Goal: Task Accomplishment & Management: Use online tool/utility

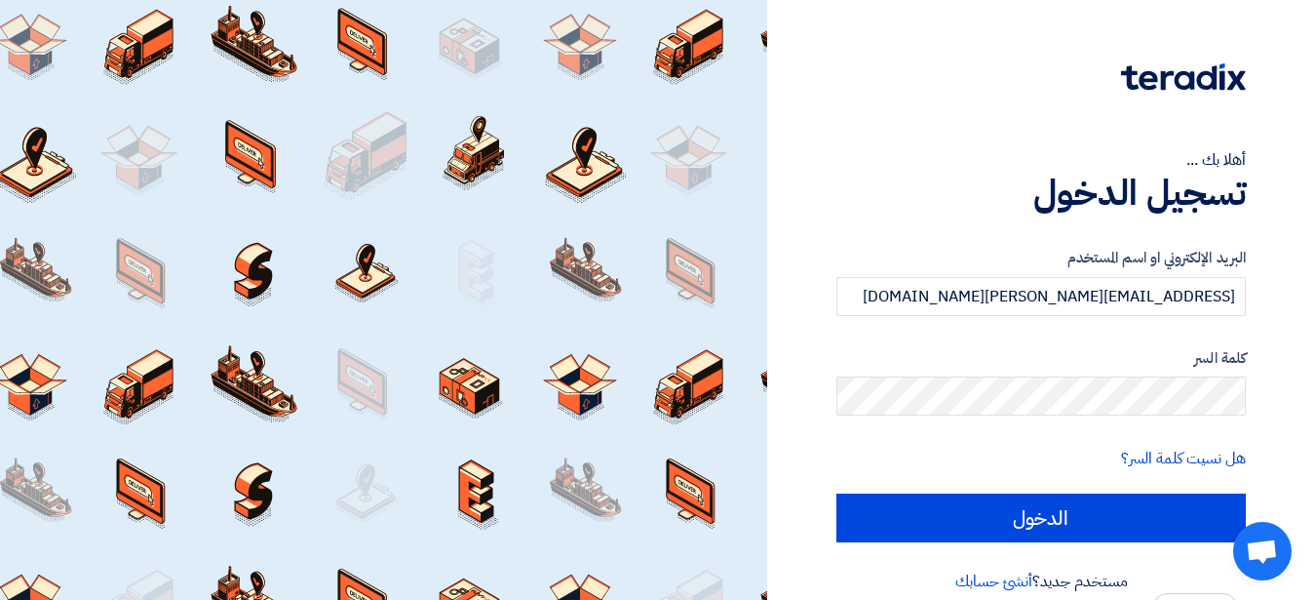
click at [910, 480] on form "البريد الإلكتروني او اسم المستخدم [EMAIL_ADDRESS][PERSON_NAME][DOMAIN_NAME] كلم…" at bounding box center [1042, 394] width 410 height 295
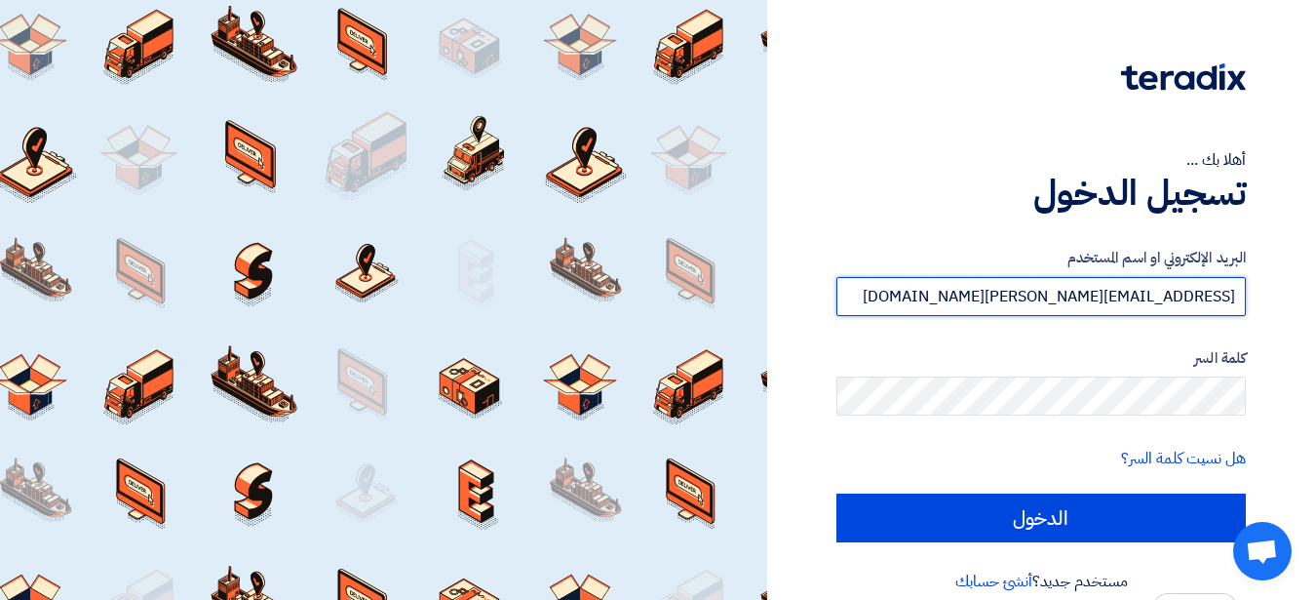
click at [1025, 302] on input "[EMAIL_ADDRESS][PERSON_NAME][DOMAIN_NAME]" at bounding box center [1042, 296] width 410 height 39
paste input "[EMAIL_ADDRESS][DOMAIN_NAME]"
type input "[EMAIL_ADDRESS][DOMAIN_NAME]"
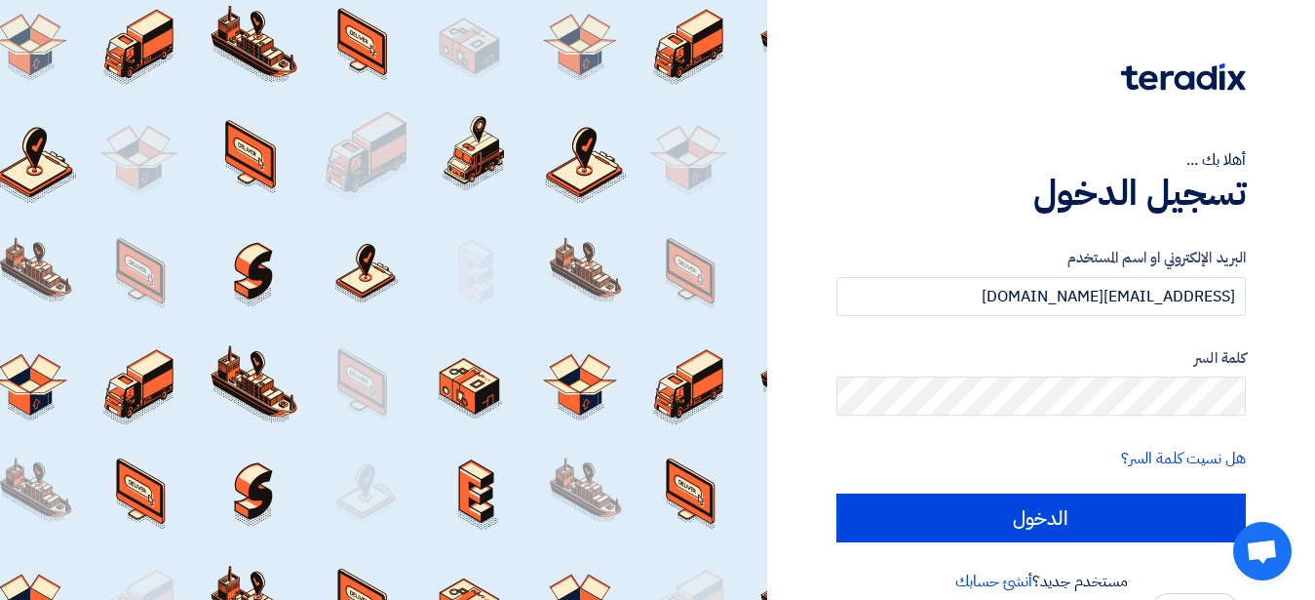
click at [894, 432] on form "البريد الإلكتروني او اسم المستخدم [EMAIL_ADDRESS][DOMAIN_NAME] كلمة السر هل نسي…" at bounding box center [1042, 394] width 410 height 295
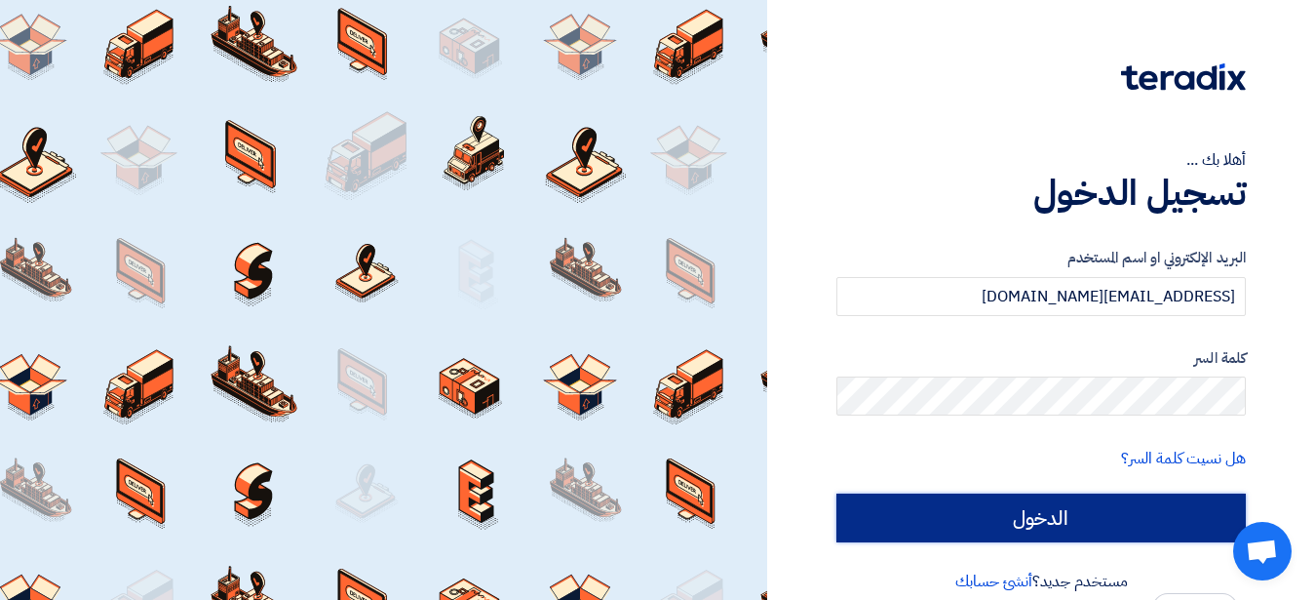
click at [941, 497] on input "الدخول" at bounding box center [1042, 517] width 410 height 49
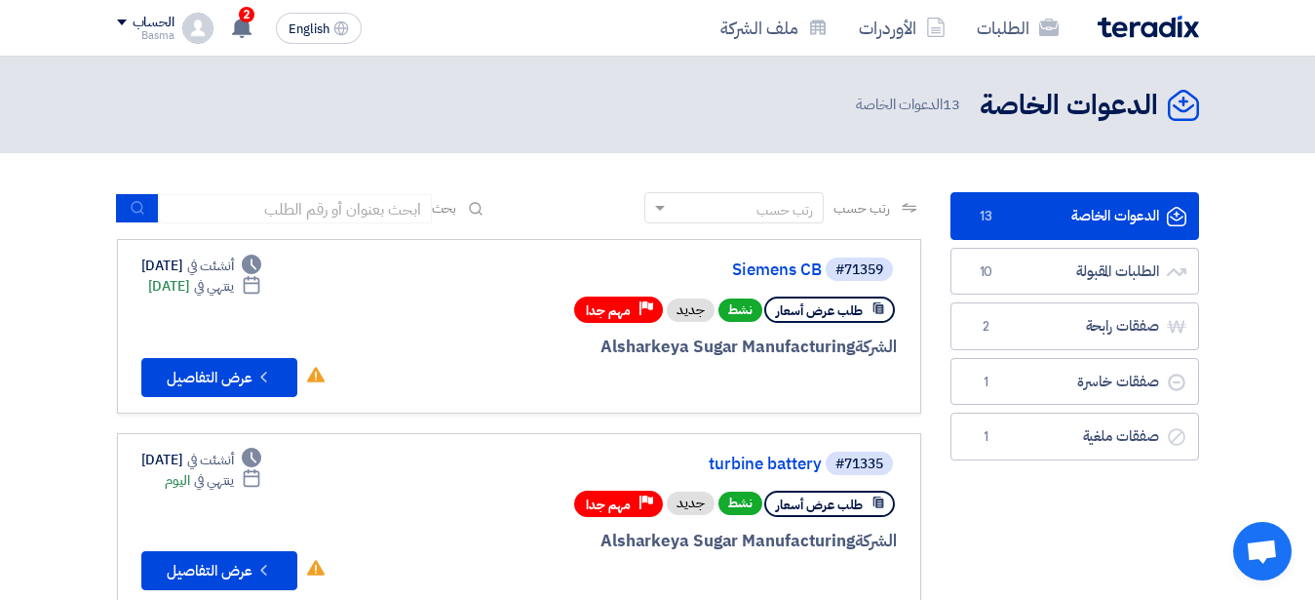
click at [599, 64] on header "الدعوات الخاصة الدعوات الخاصة 13 الدعوات الخاصة" at bounding box center [657, 105] width 1315 height 97
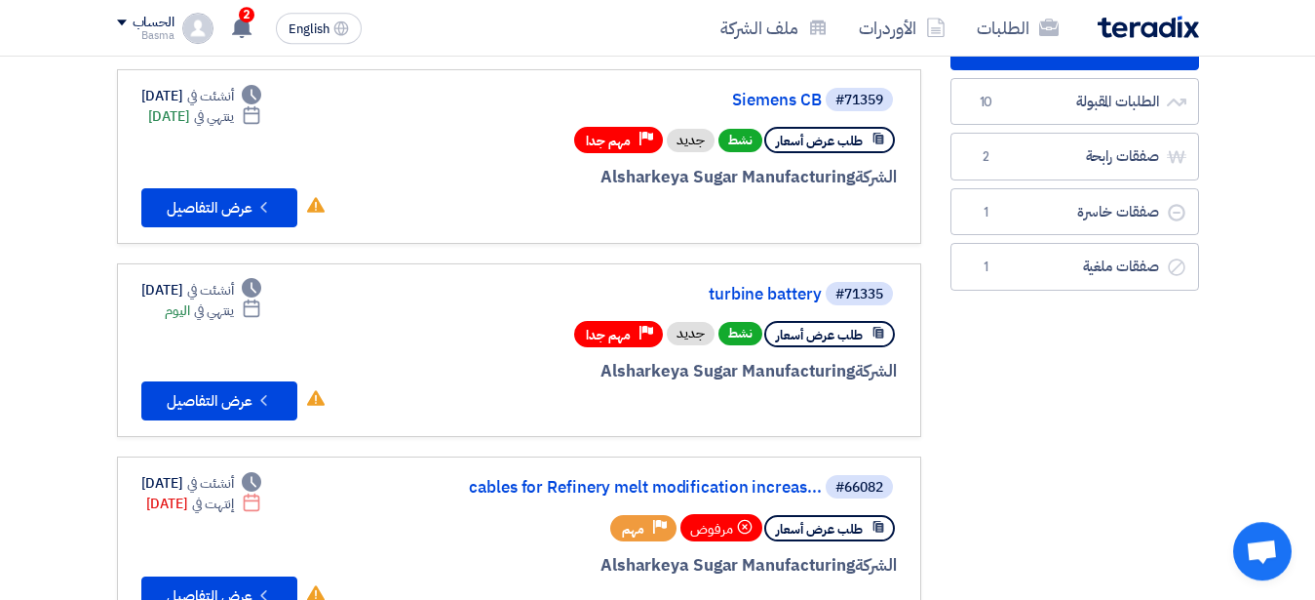
scroll to position [160, 0]
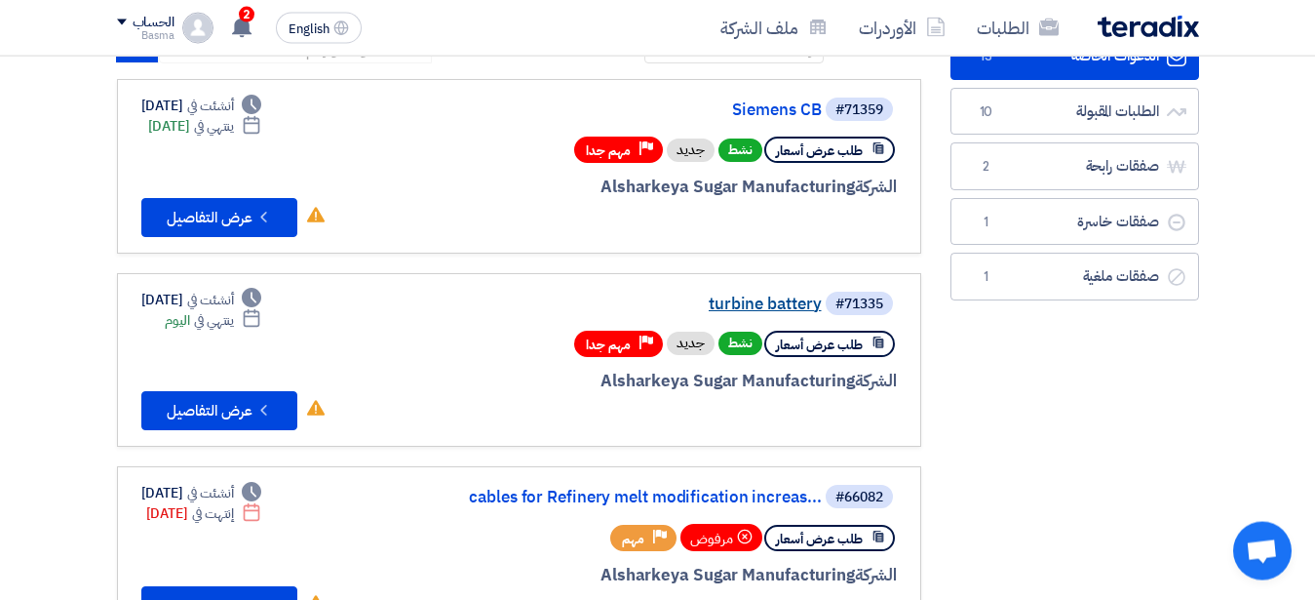
click at [751, 307] on link "turbine battery" at bounding box center [627, 304] width 390 height 18
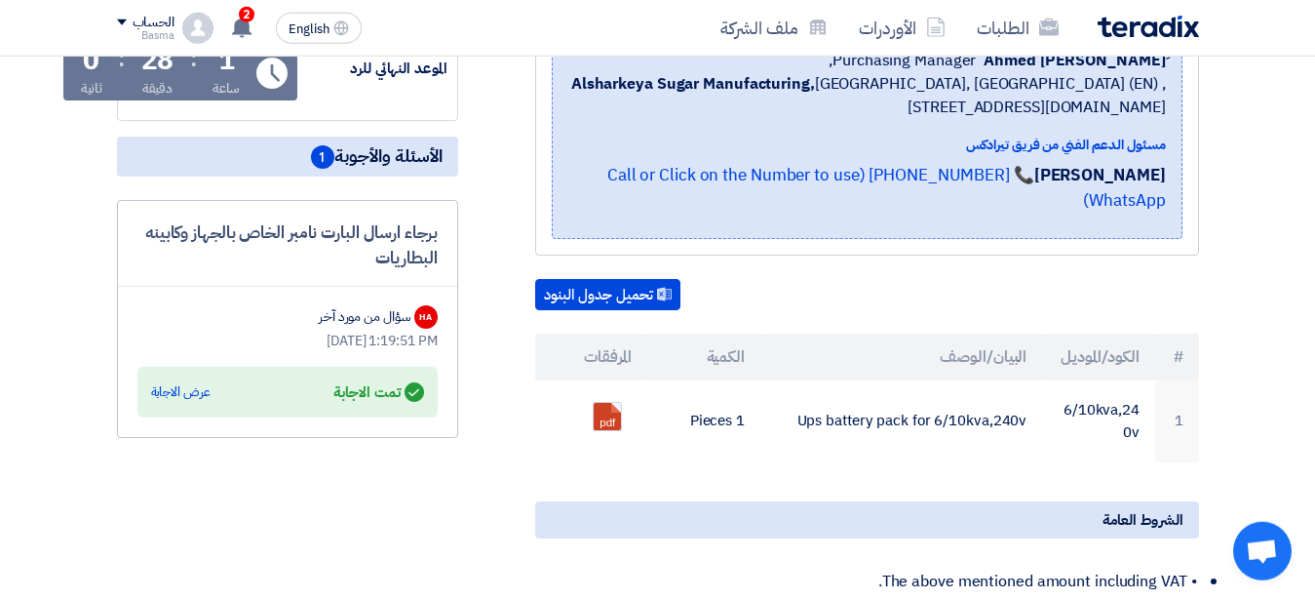
scroll to position [416, 0]
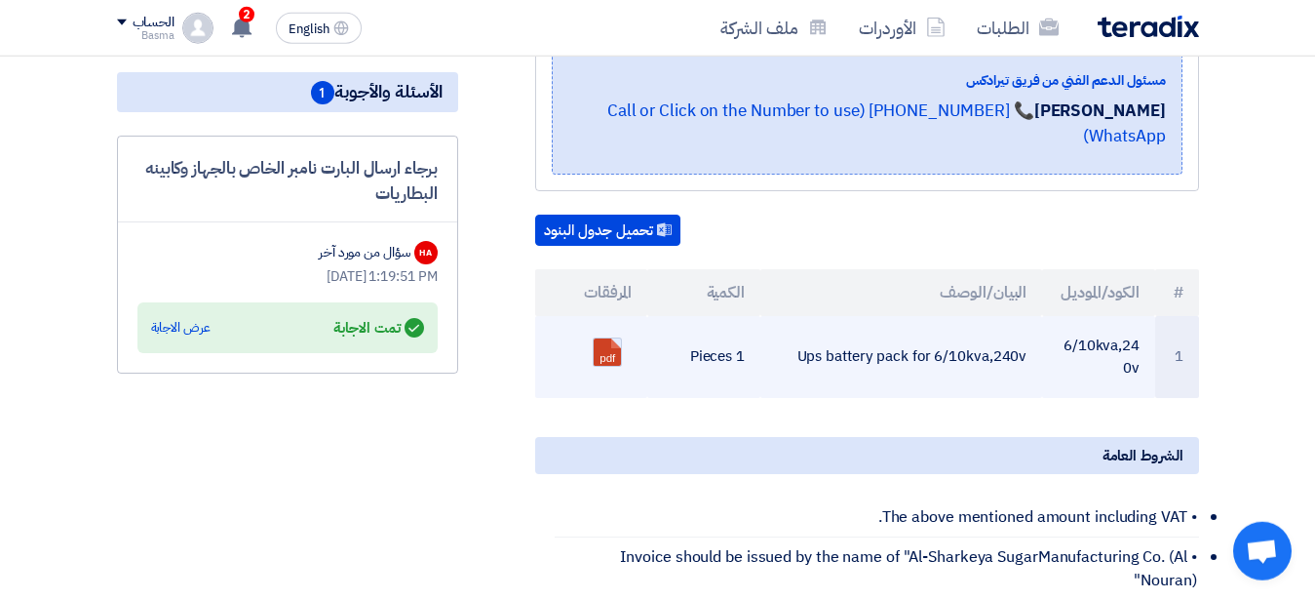
click at [606, 338] on link at bounding box center [672, 396] width 156 height 117
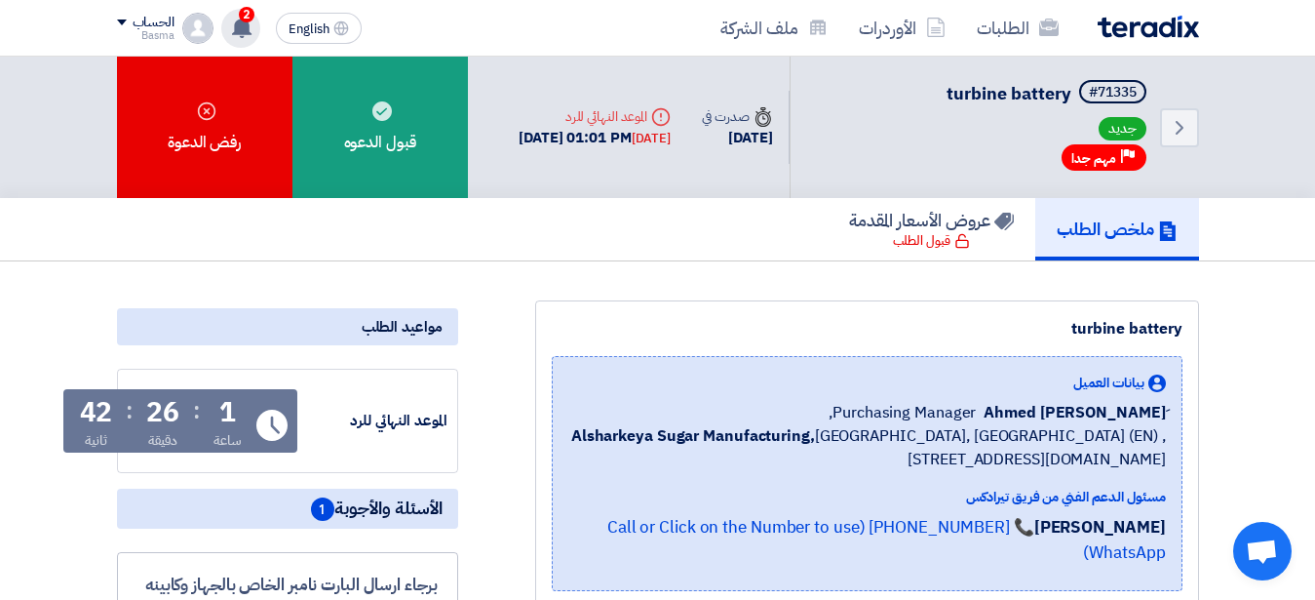
click at [236, 27] on use at bounding box center [242, 27] width 20 height 21
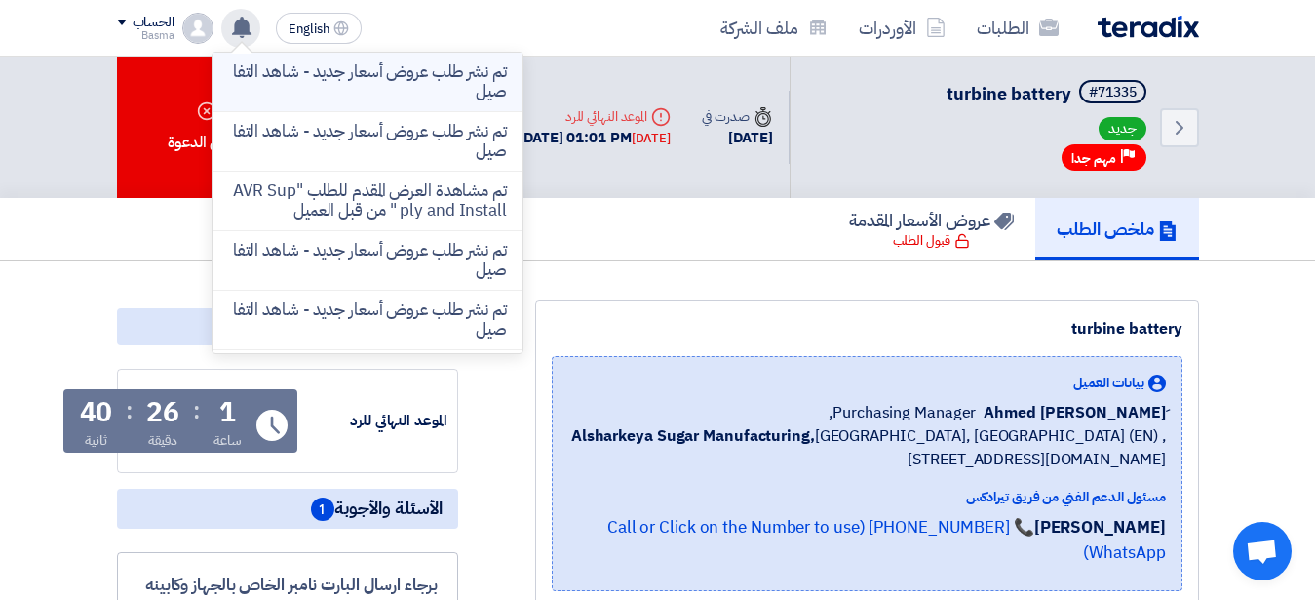
click at [371, 90] on p "تم نشر طلب عروض أسعار جديد - شاهد التفاصيل" at bounding box center [367, 81] width 279 height 39
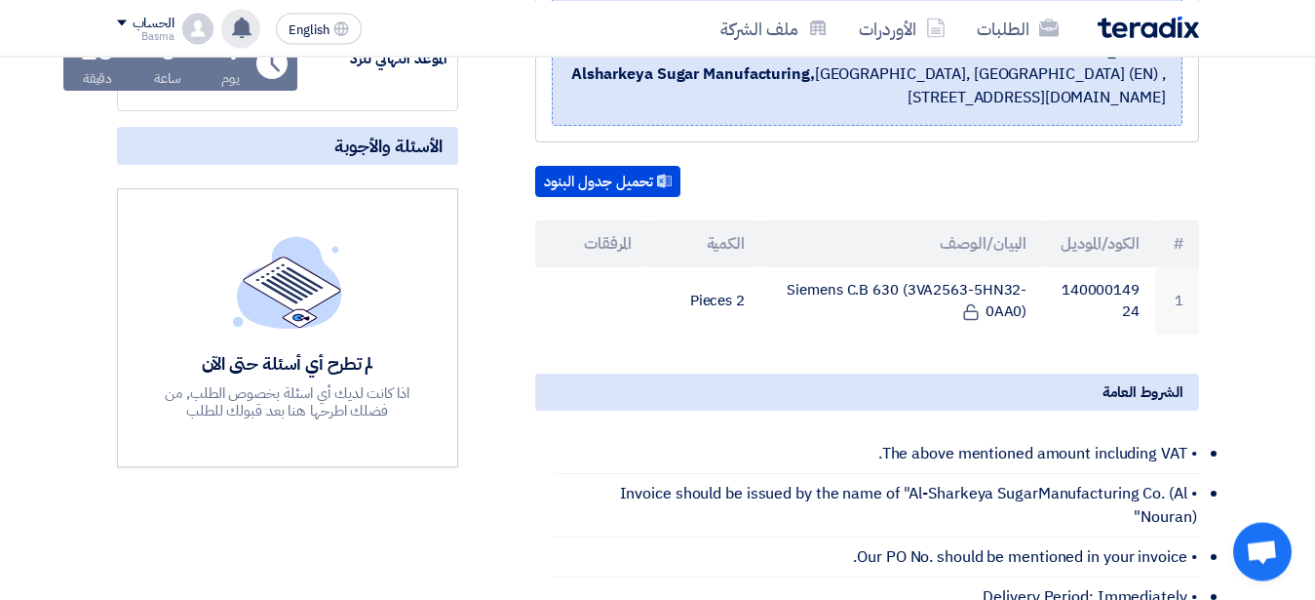
scroll to position [510, 0]
